Goal: Navigation & Orientation: Find specific page/section

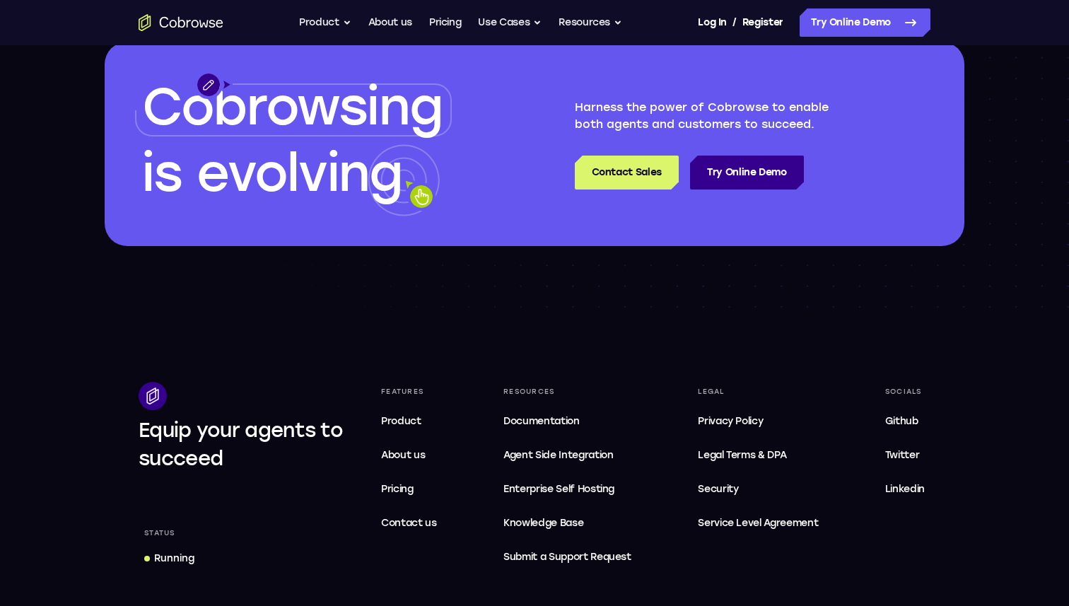
scroll to position [4015, 0]
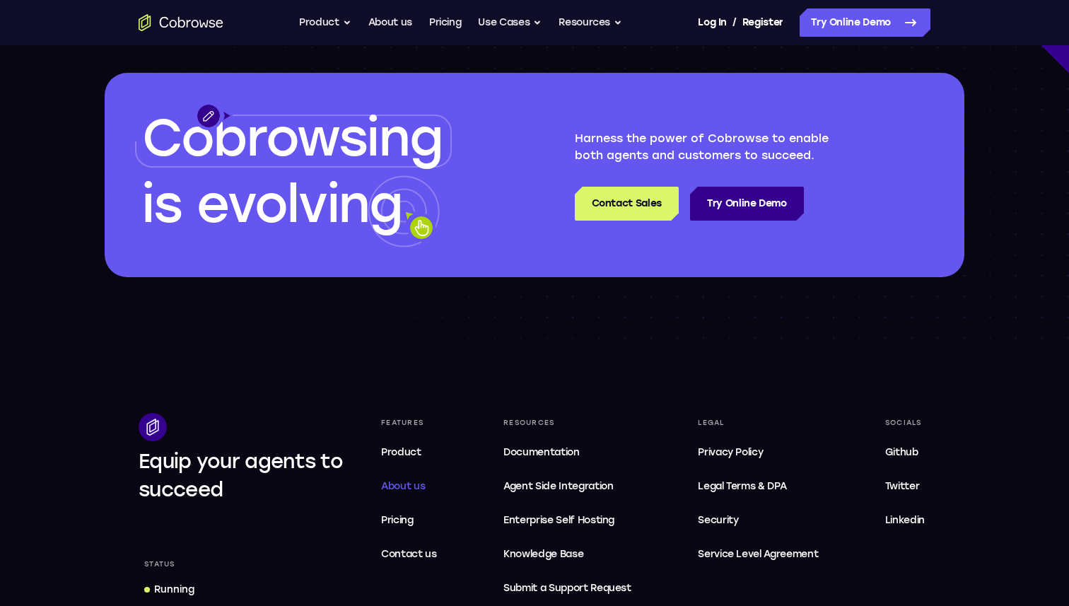
click at [416, 483] on span "About us" at bounding box center [403, 486] width 44 height 12
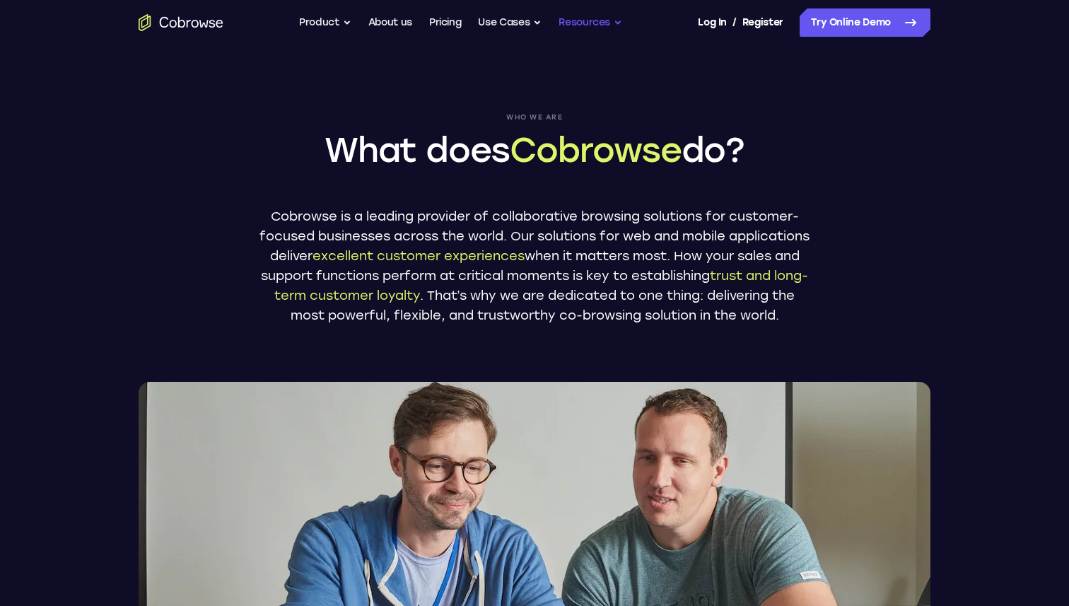
click at [595, 28] on button "Resources" at bounding box center [590, 22] width 64 height 28
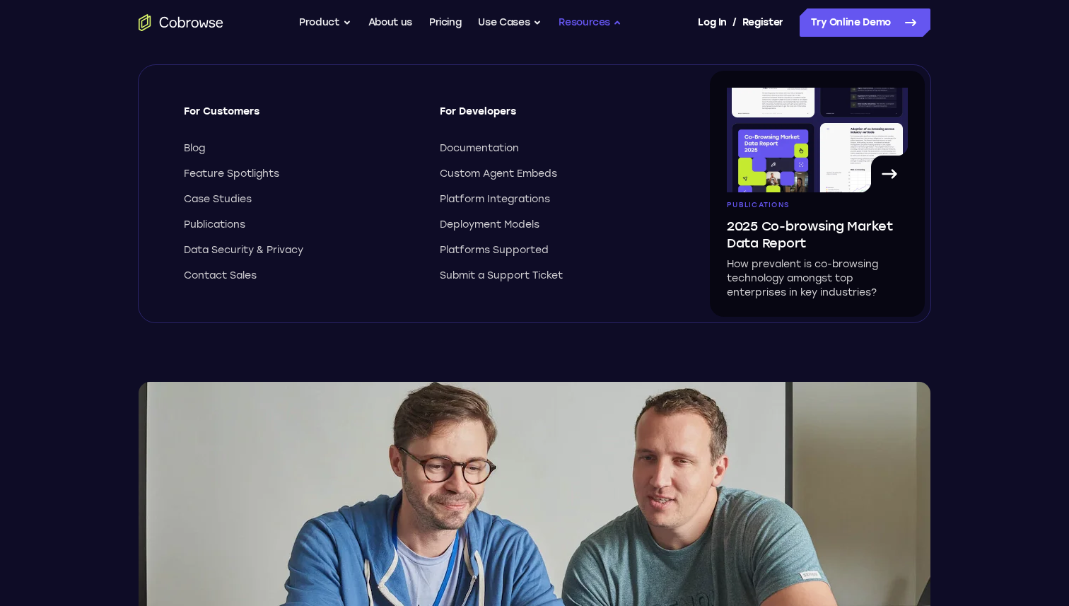
click at [595, 28] on button "Resources" at bounding box center [590, 22] width 64 height 28
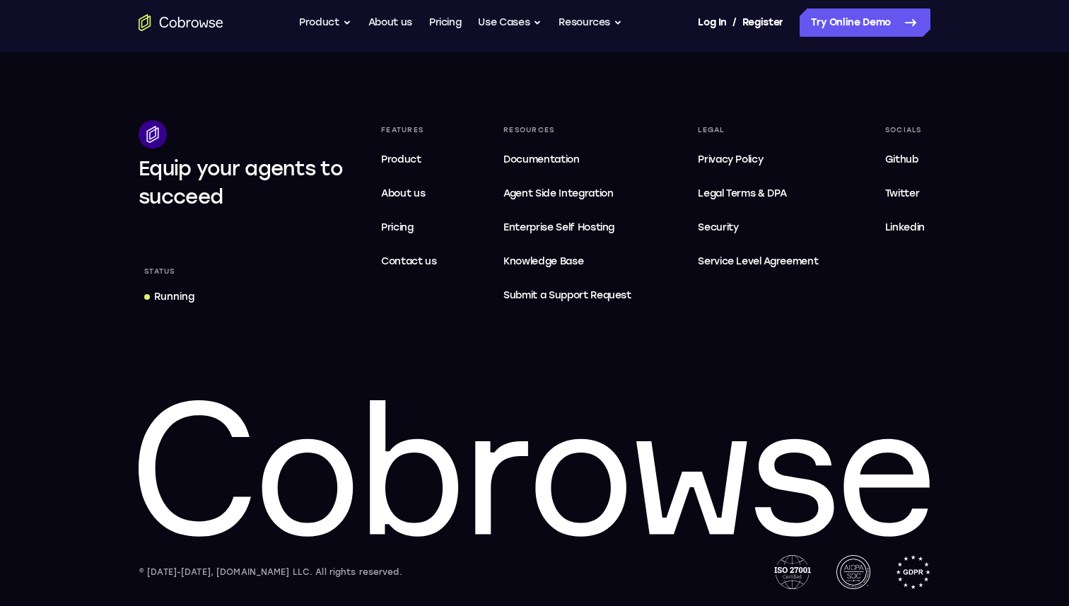
scroll to position [2773, 0]
